Goal: Task Accomplishment & Management: Manage account settings

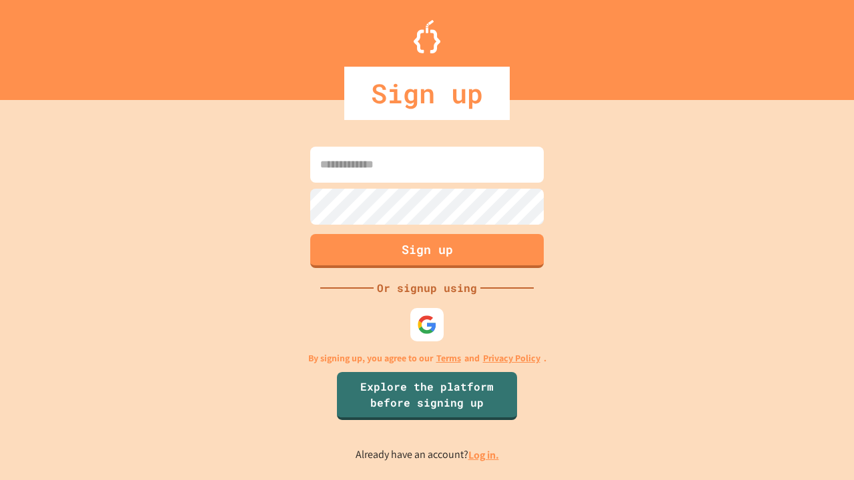
click at [484, 455] on link "Log in." at bounding box center [483, 455] width 31 height 14
